Goal: Transaction & Acquisition: Book appointment/travel/reservation

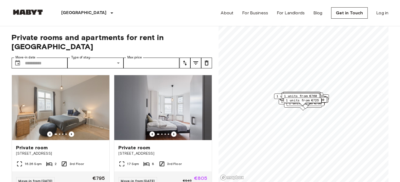
scroll to position [54, 0]
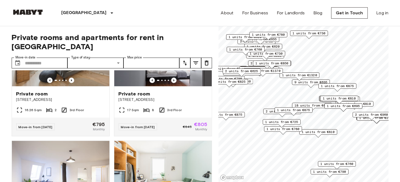
click at [297, 75] on span "1 units from €1320" at bounding box center [299, 75] width 35 height 5
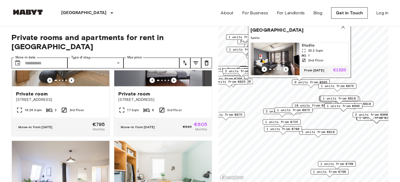
click at [288, 67] on icon "Previous image" at bounding box center [285, 69] width 5 height 5
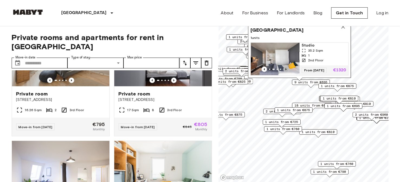
click at [288, 67] on icon "Previous image" at bounding box center [285, 69] width 5 height 5
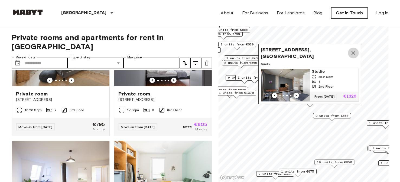
click at [355, 50] on icon "Map marker" at bounding box center [353, 53] width 6 height 6
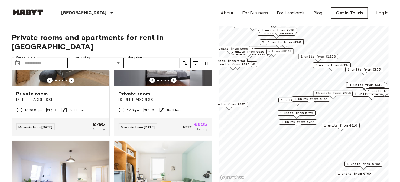
click at [282, 102] on span "2 units from €865" at bounding box center [297, 100] width 33 height 5
